Goal: Task Accomplishment & Management: Manage account settings

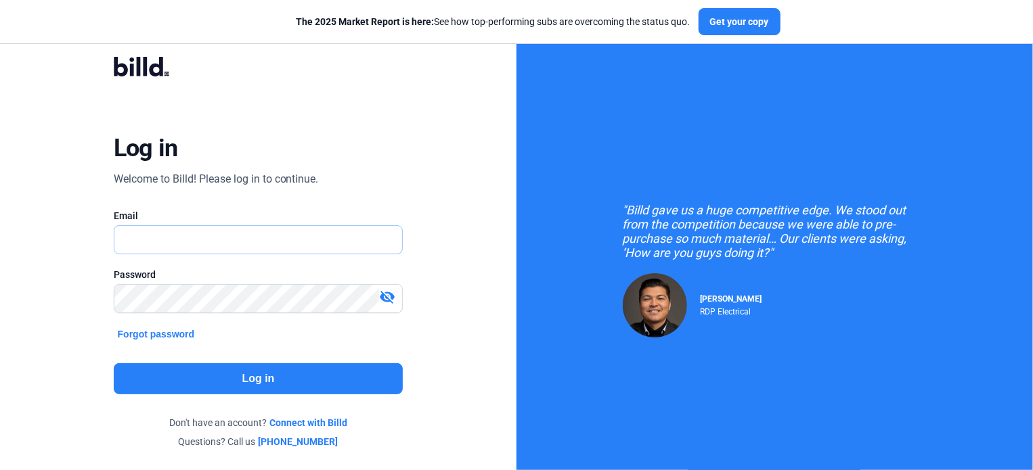
type input "[EMAIL_ADDRESS][DOMAIN_NAME]"
click at [256, 372] on button "Log in" at bounding box center [259, 378] width 290 height 31
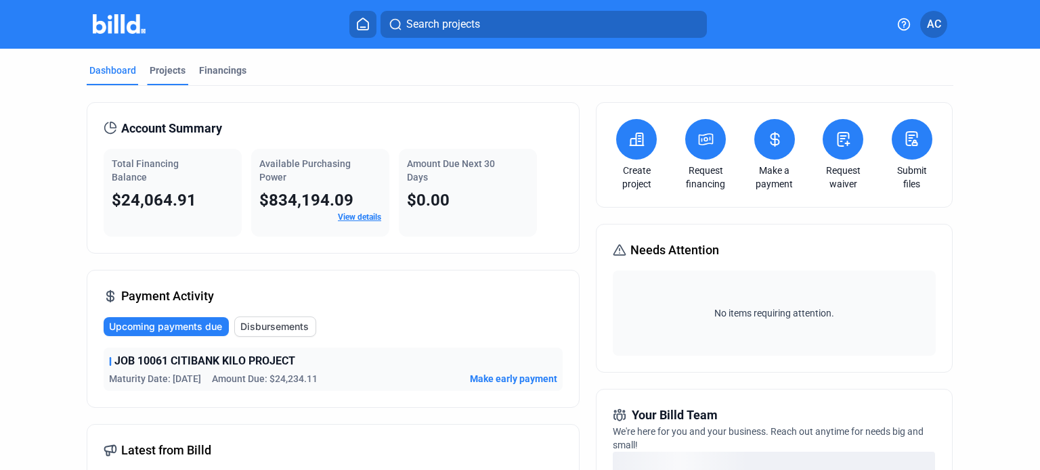
click at [164, 62] on mat-tab-group "Dashboard Projects Financings Account Summary Total Financing Balance $24,064.9…" at bounding box center [520, 475] width 866 height 853
click at [162, 67] on div "Projects" at bounding box center [168, 71] width 36 height 14
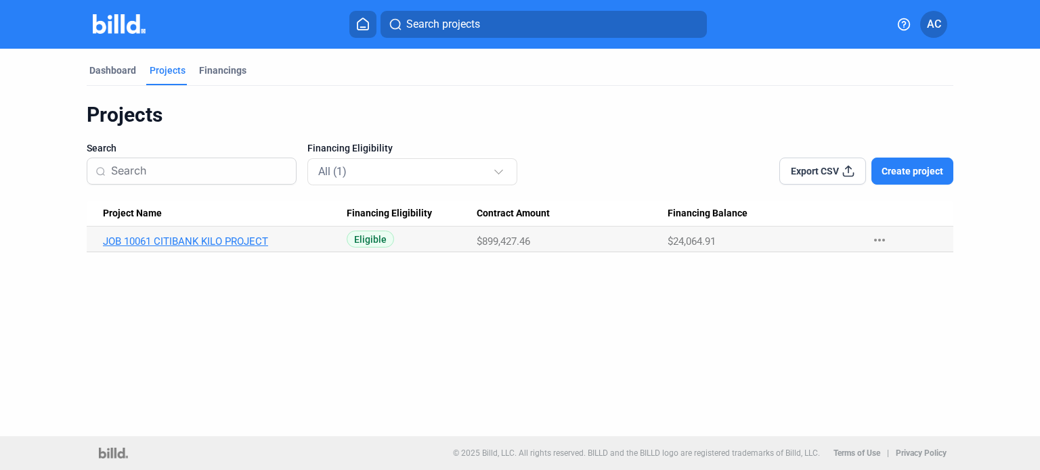
click at [206, 236] on link "JOB 10061 CITIBANK KILO PROJECT" at bounding box center [220, 242] width 235 height 12
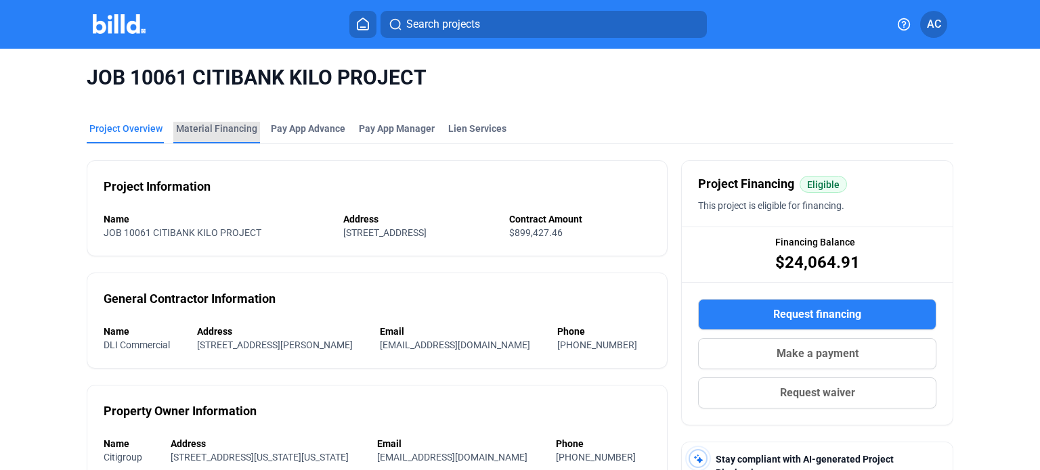
click at [229, 131] on div "Material Financing" at bounding box center [216, 129] width 81 height 14
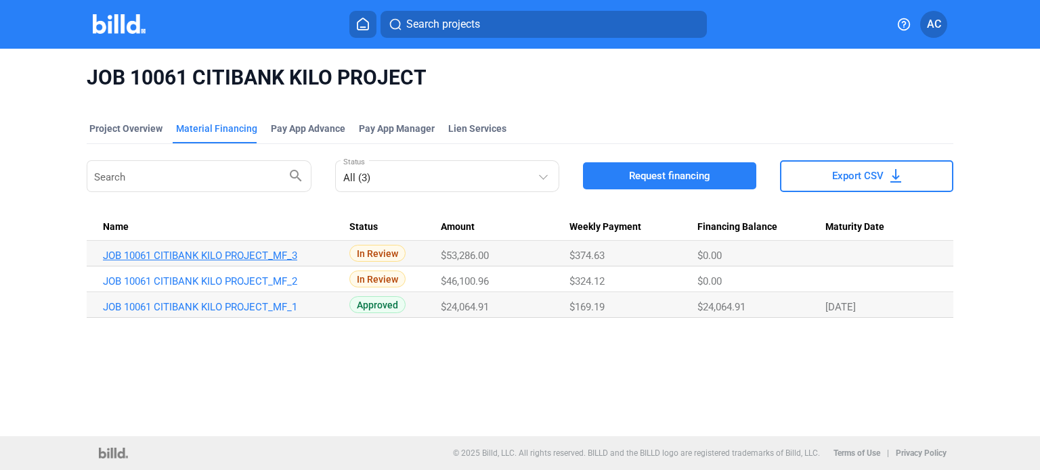
click at [246, 252] on link "JOB 10061 CITIBANK KILO PROJECT_MF_3" at bounding box center [220, 256] width 235 height 12
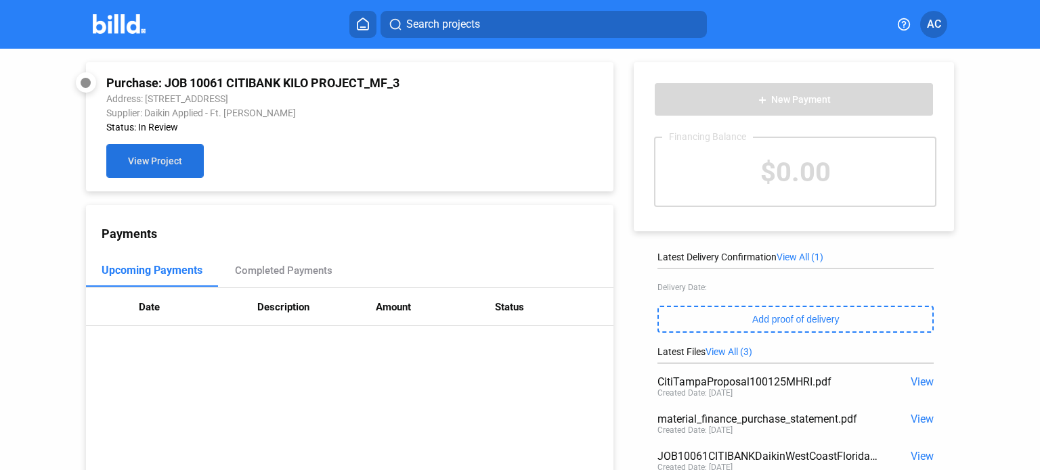
click at [158, 161] on span "View Project" at bounding box center [155, 161] width 54 height 11
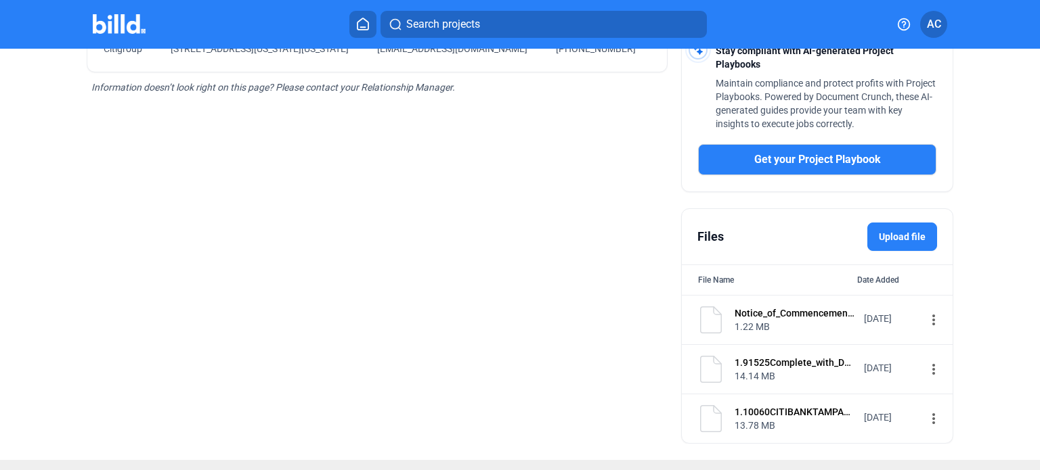
scroll to position [428, 0]
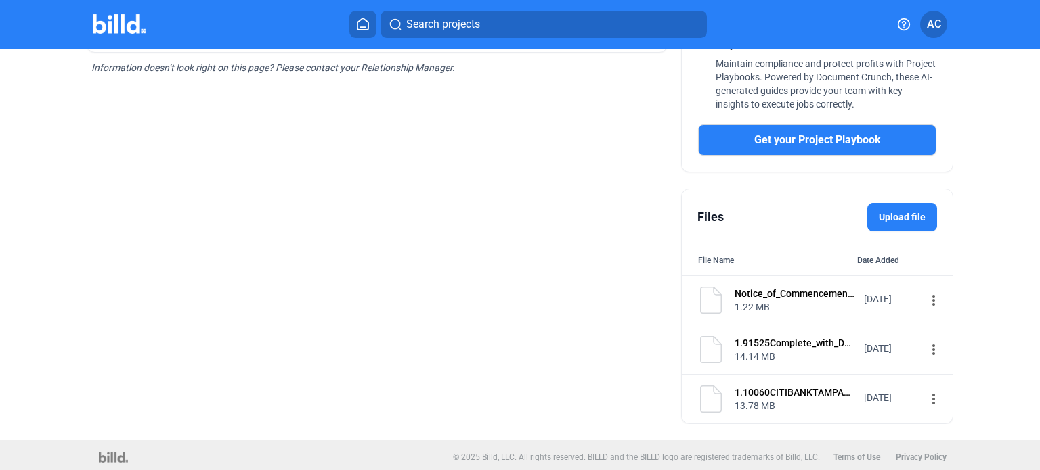
click at [894, 210] on label "Upload file" at bounding box center [902, 217] width 70 height 28
click at [0, 0] on input "Upload file" at bounding box center [0, 0] width 0 height 0
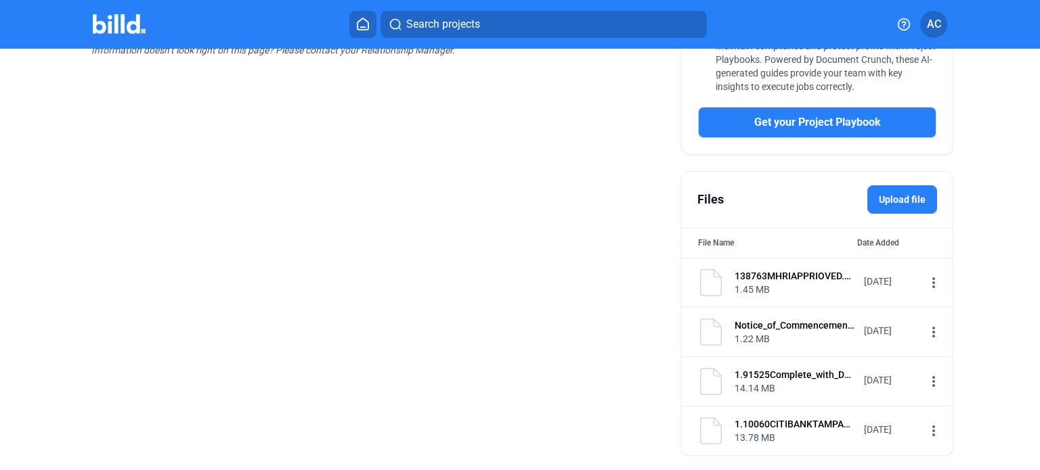
scroll to position [478, 0]
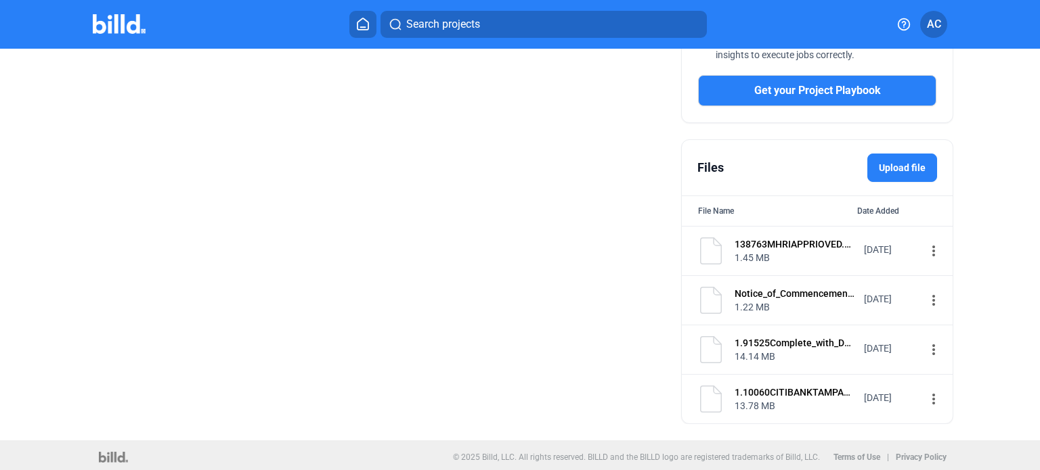
click at [899, 162] on label "Upload file" at bounding box center [902, 168] width 70 height 28
click at [0, 0] on input "Upload file" at bounding box center [0, 0] width 0 height 0
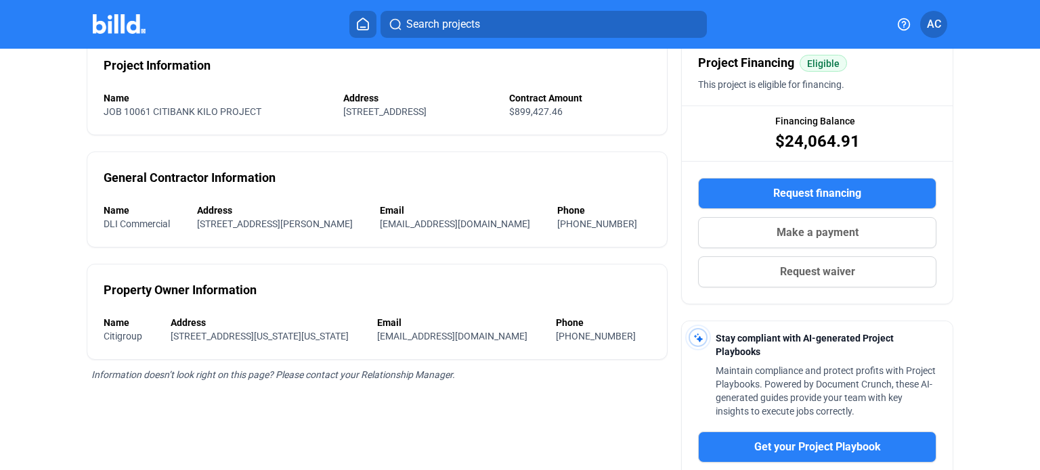
scroll to position [0, 0]
